Goal: Task Accomplishment & Management: Manage account settings

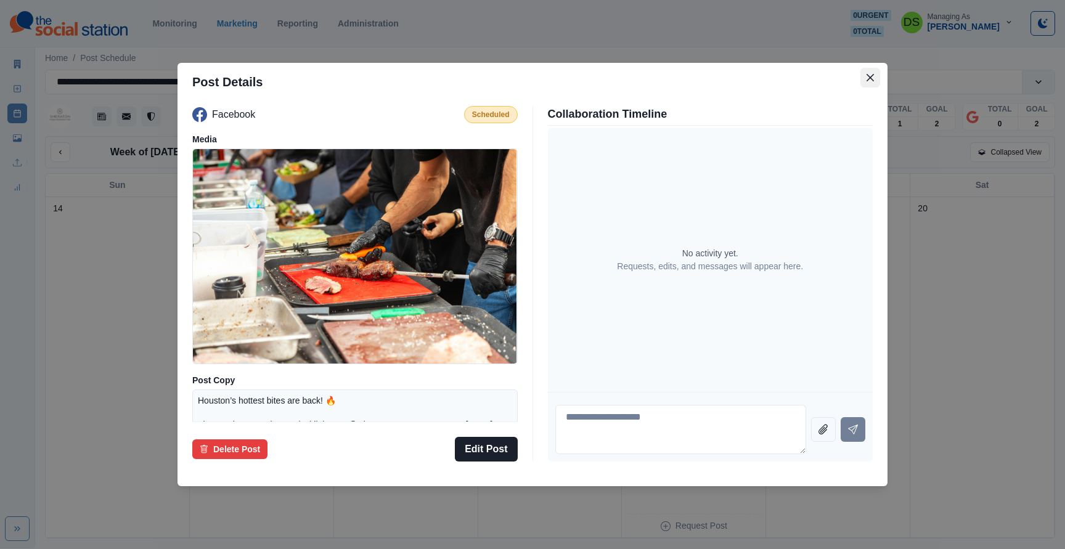
click at [867, 82] on button "Close" at bounding box center [870, 78] width 20 height 20
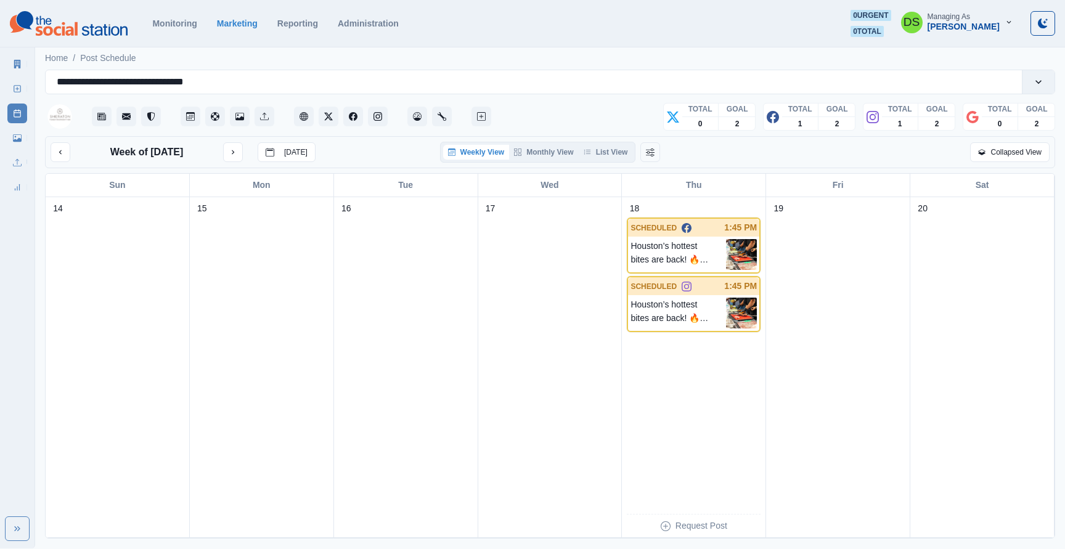
click at [975, 28] on div "[PERSON_NAME]" at bounding box center [963, 27] width 72 height 10
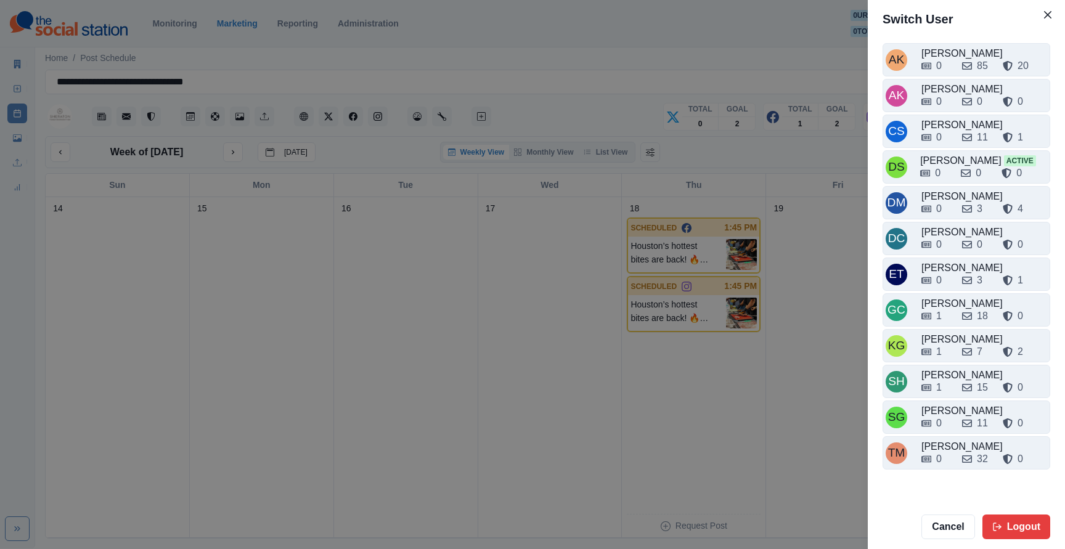
click at [699, 70] on div "Switch User AK [PERSON_NAME] 0 85 20 AK [PERSON_NAME] 0 0 0 CS Crizalyn Servida…" at bounding box center [532, 274] width 1065 height 549
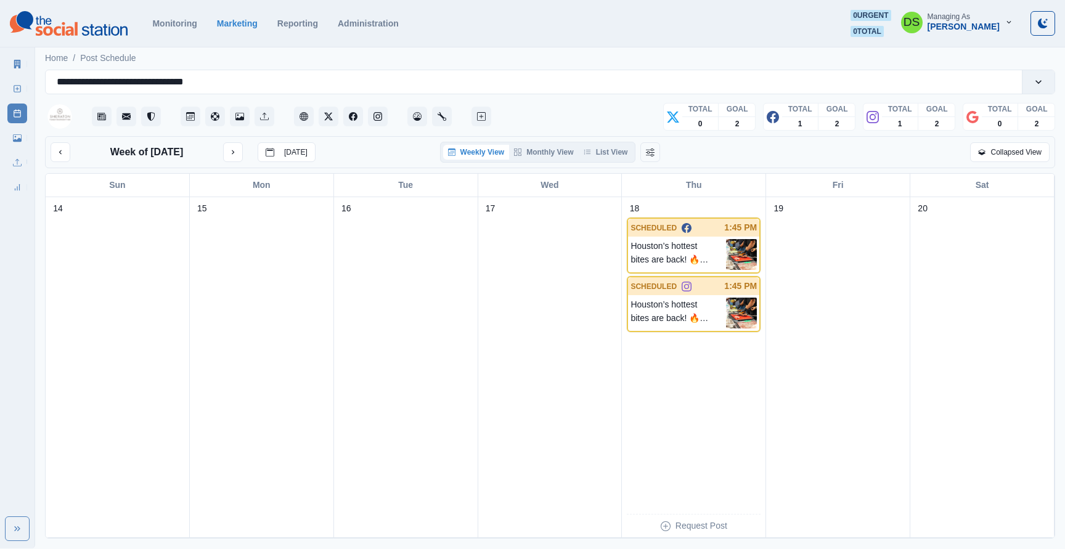
click at [967, 23] on div "[PERSON_NAME]" at bounding box center [963, 27] width 72 height 10
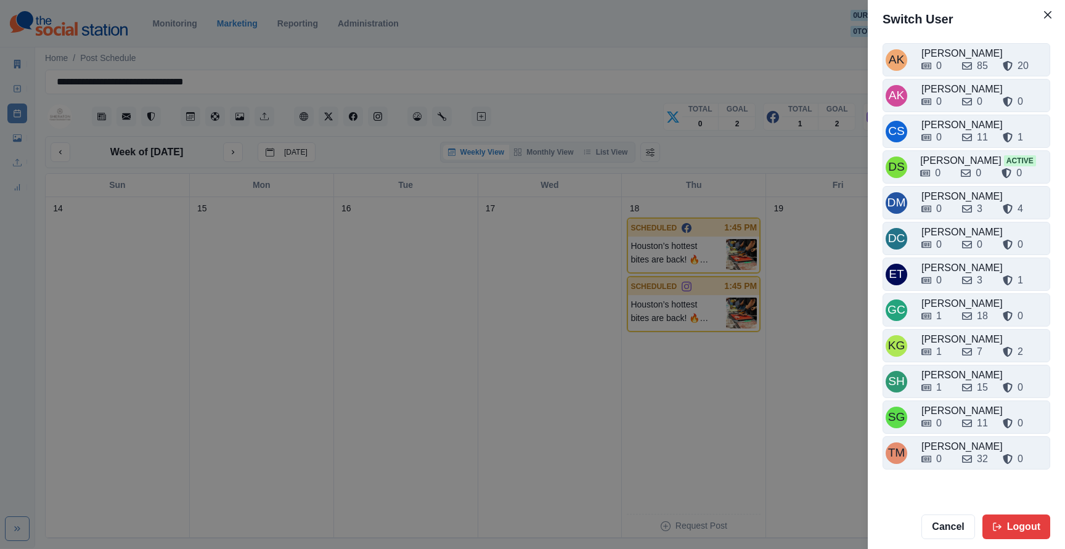
click at [1053, 524] on footer "Cancel Logout" at bounding box center [965, 527] width 197 height 44
click at [1013, 524] on button "Logout" at bounding box center [1016, 526] width 68 height 25
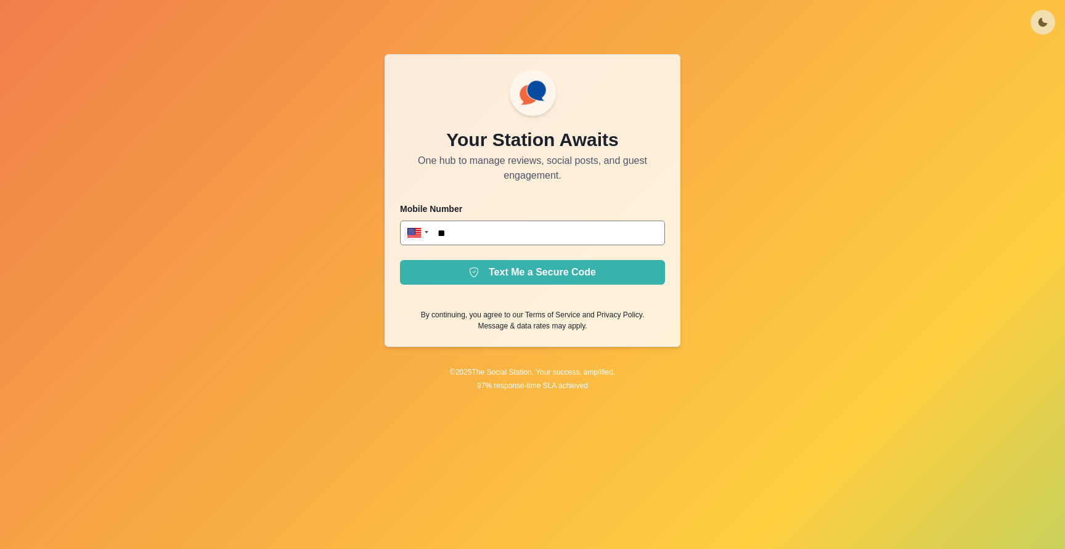
click at [302, 392] on div "Your Station Awaits One hub to manage reviews, social posts, and guest engageme…" at bounding box center [532, 274] width 1065 height 549
